Goal: Find specific page/section: Find specific page/section

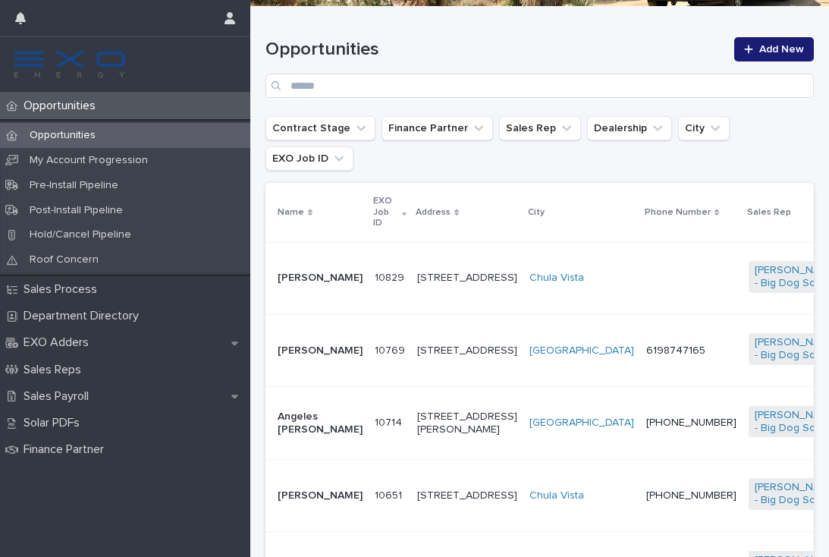
scroll to position [223, 0]
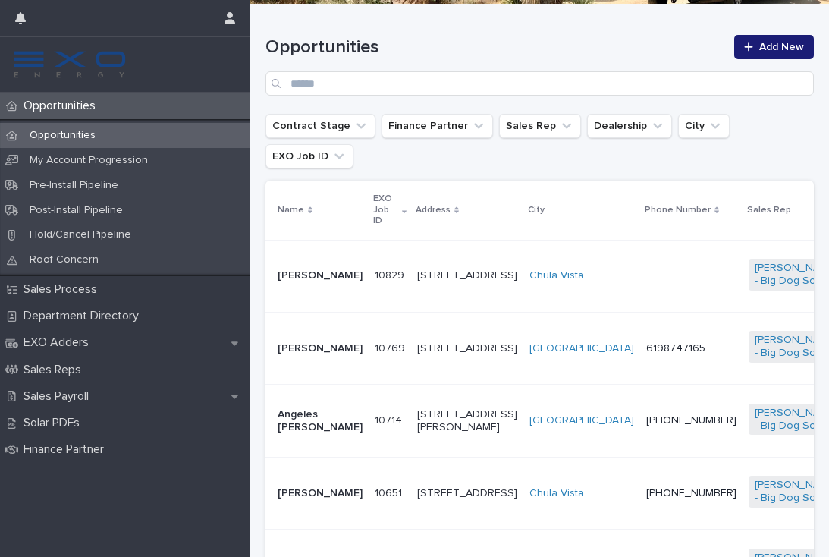
click at [369, 342] on td "10769 10769" at bounding box center [390, 348] width 42 height 72
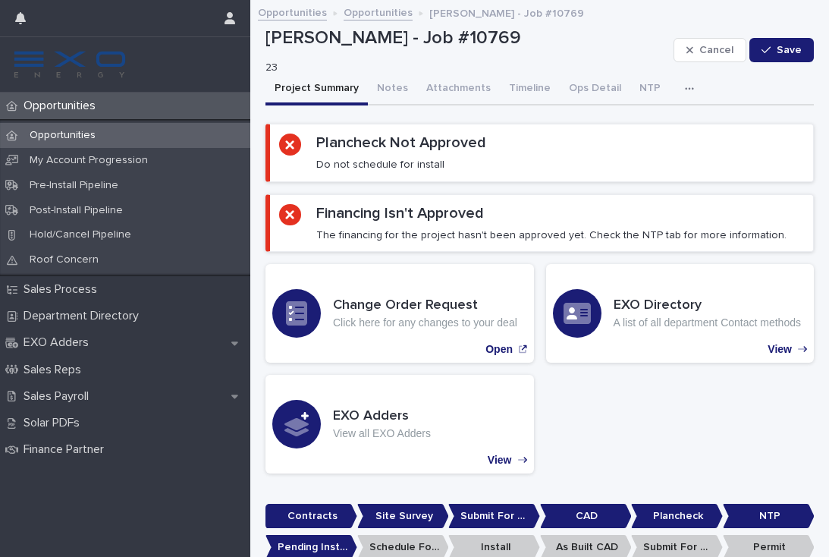
click at [46, 108] on p "Opportunities" at bounding box center [62, 106] width 90 height 14
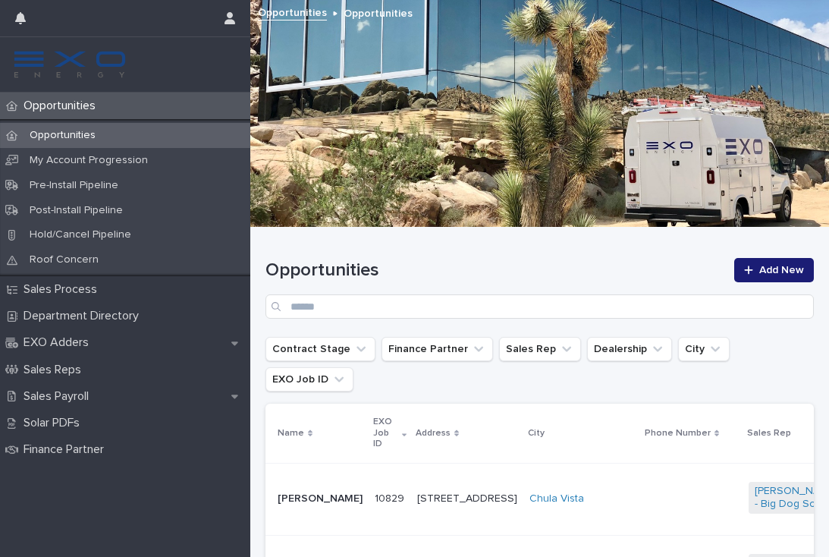
click at [640, 463] on td at bounding box center [691, 499] width 102 height 72
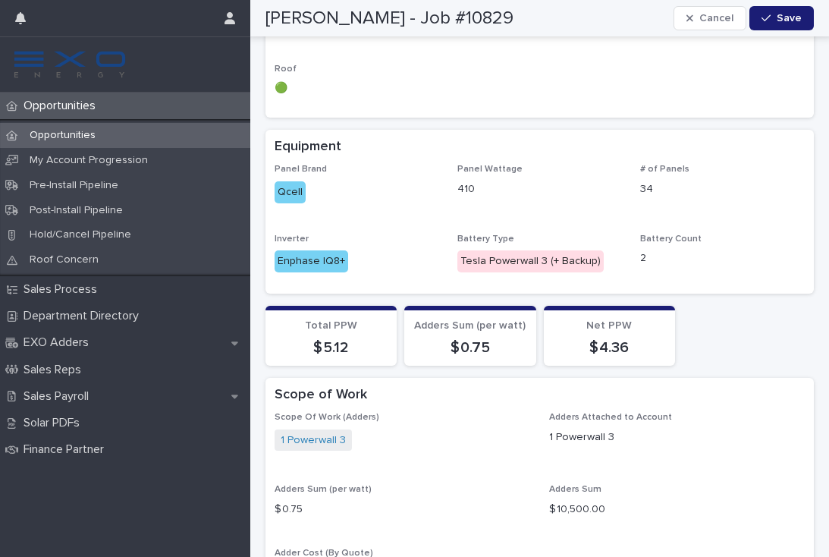
scroll to position [1311, 0]
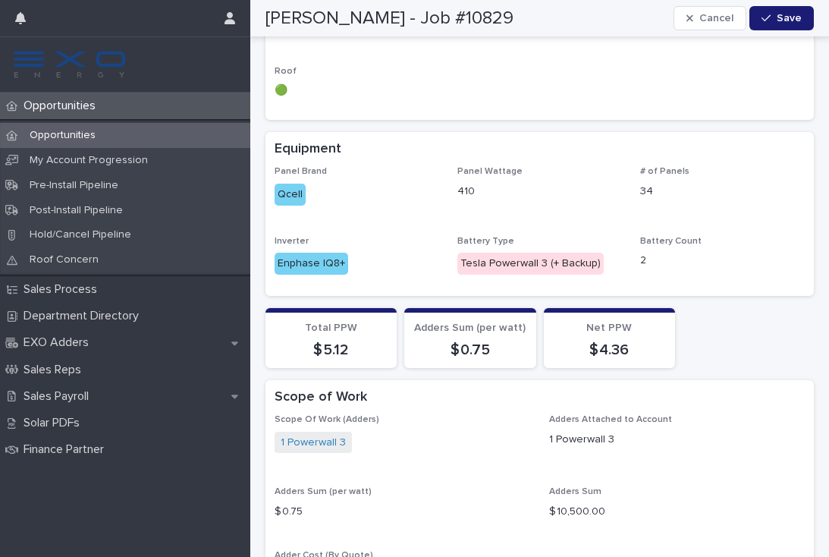
click at [81, 131] on p "Opportunities" at bounding box center [62, 135] width 90 height 13
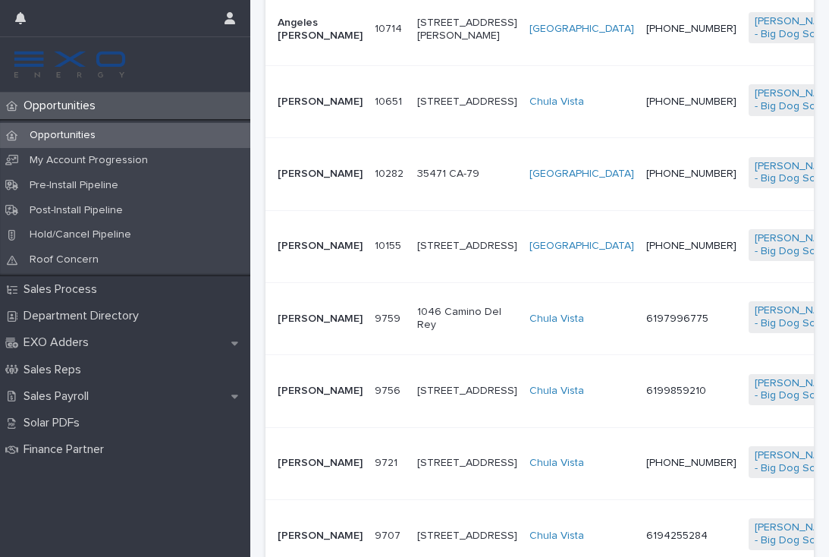
scroll to position [760, 0]
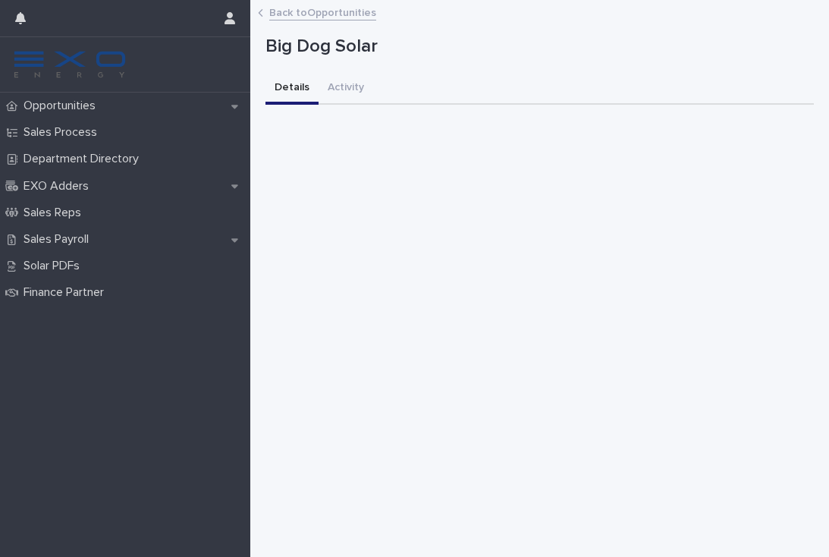
click at [62, 106] on p "Opportunities" at bounding box center [62, 106] width 90 height 14
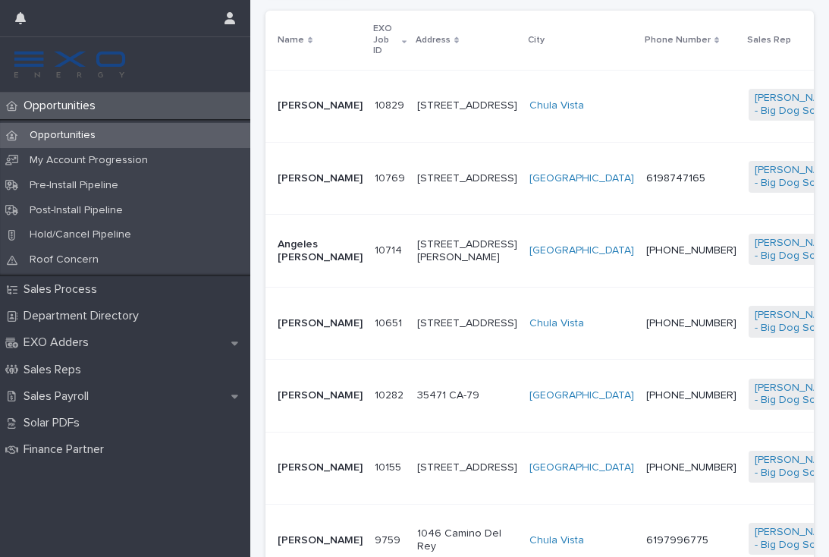
scroll to position [406, 0]
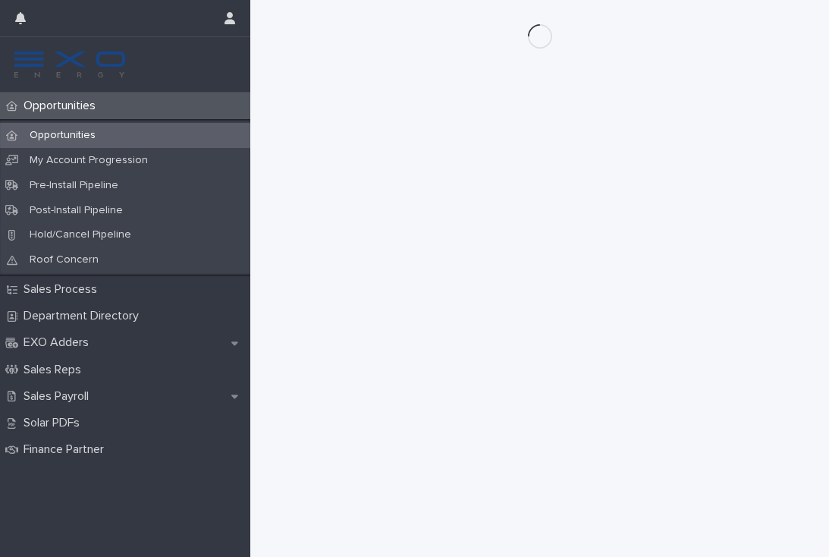
click at [35, 97] on div "Opportunities" at bounding box center [125, 106] width 250 height 27
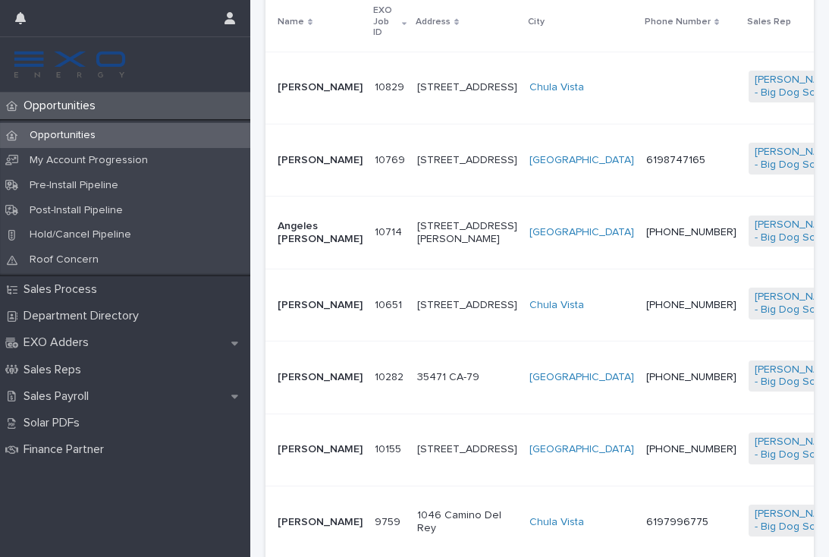
scroll to position [424, 0]
